Goal: Find specific page/section: Find specific page/section

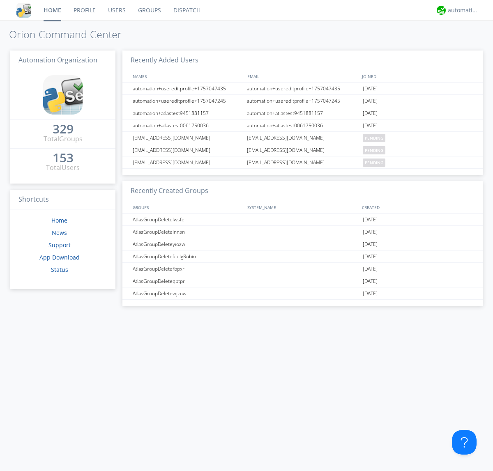
click at [186, 10] on link "Dispatch" at bounding box center [186, 10] width 39 height 21
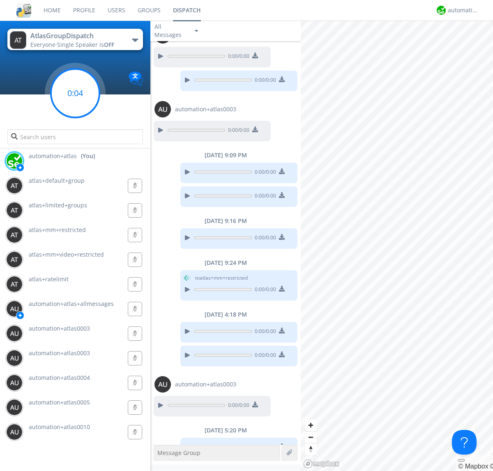
scroll to position [79, 0]
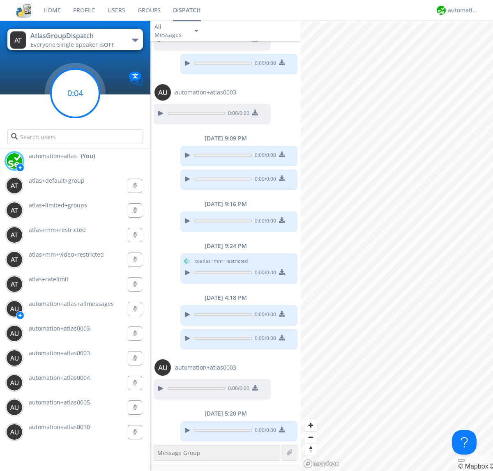
click at [75, 93] on g at bounding box center [75, 93] width 48 height 48
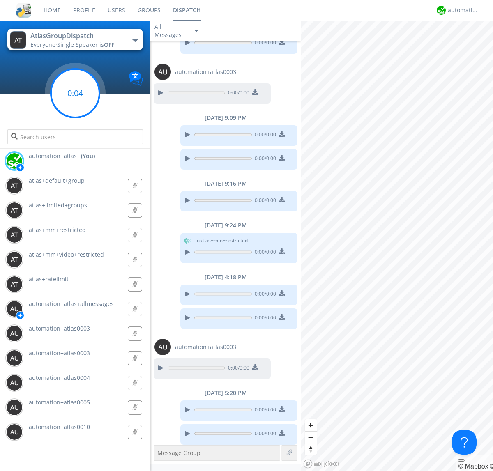
click at [75, 93] on g at bounding box center [75, 93] width 48 height 48
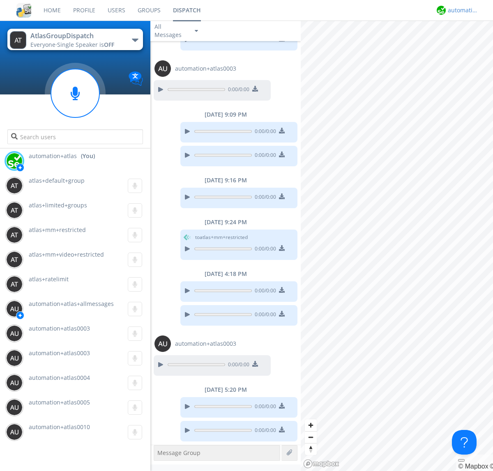
click at [461, 10] on div "automation+atlas" at bounding box center [463, 10] width 31 height 8
